Goal: Navigation & Orientation: Go to known website

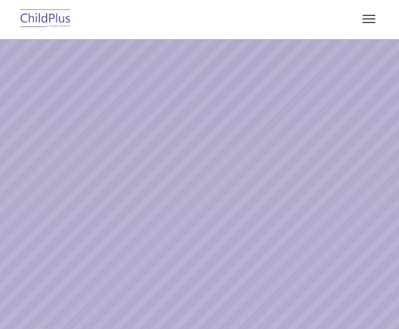
select select "MEDIUM"
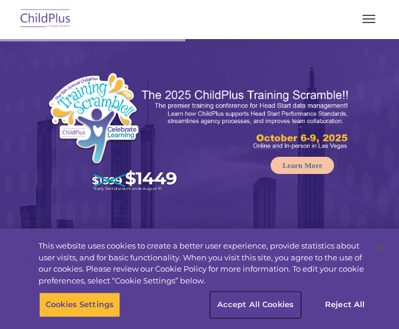
click at [287, 302] on button "Accept All Cookies" at bounding box center [255, 304] width 89 height 25
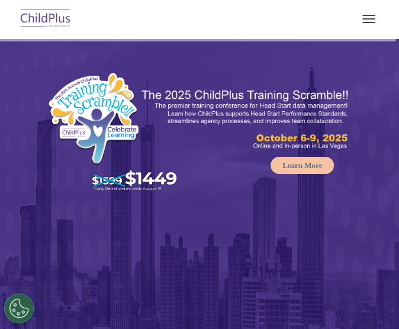
click at [372, 20] on button "button" at bounding box center [368, 18] width 25 height 19
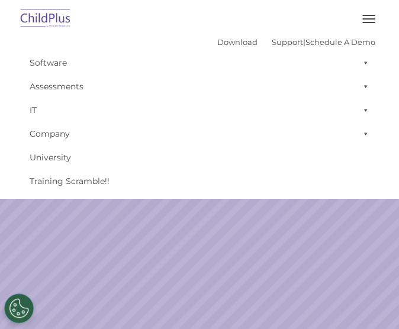
click at [32, 22] on img at bounding box center [46, 19] width 56 height 28
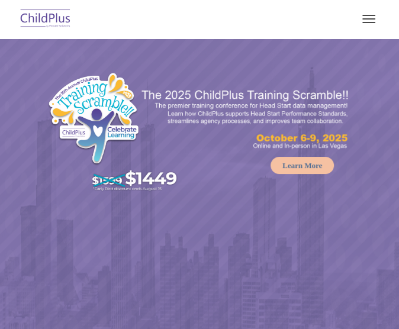
select select "MEDIUM"
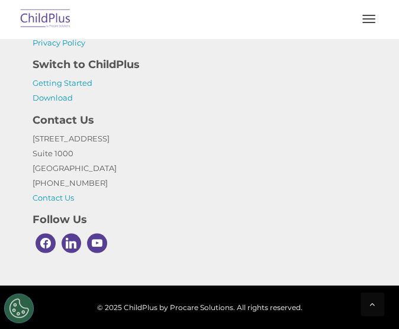
scroll to position [2768, 0]
